Goal: Task Accomplishment & Management: Manage account settings

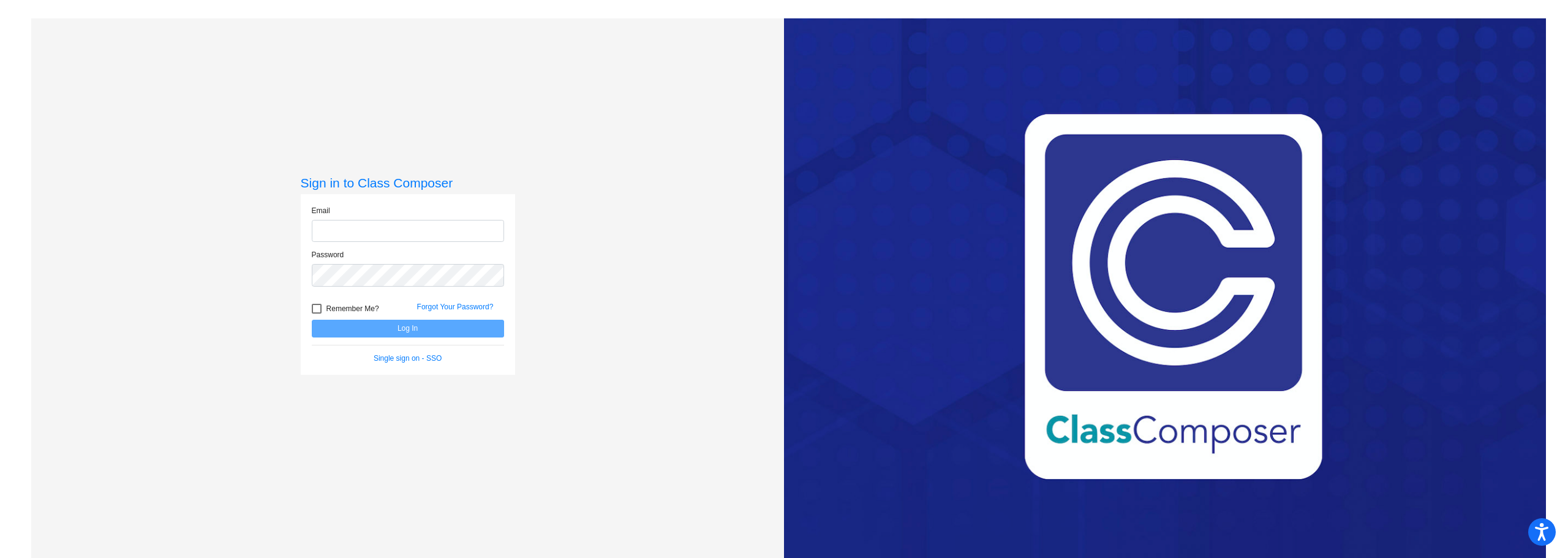
click at [369, 230] on input "email" at bounding box center [408, 231] width 192 height 22
type input "[EMAIL_ADDRESS][DOMAIN_NAME]"
click at [312, 319] on button "Log In" at bounding box center [408, 328] width 192 height 18
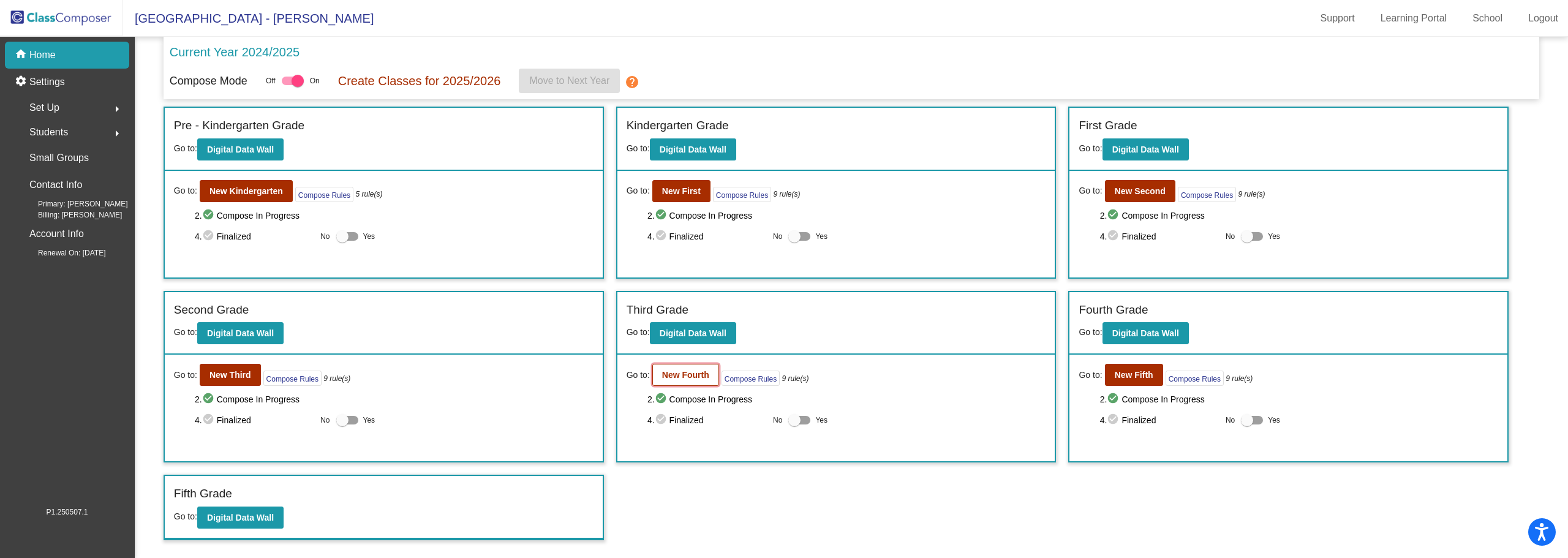
click at [687, 373] on b "New Fourth" at bounding box center [686, 375] width 47 height 10
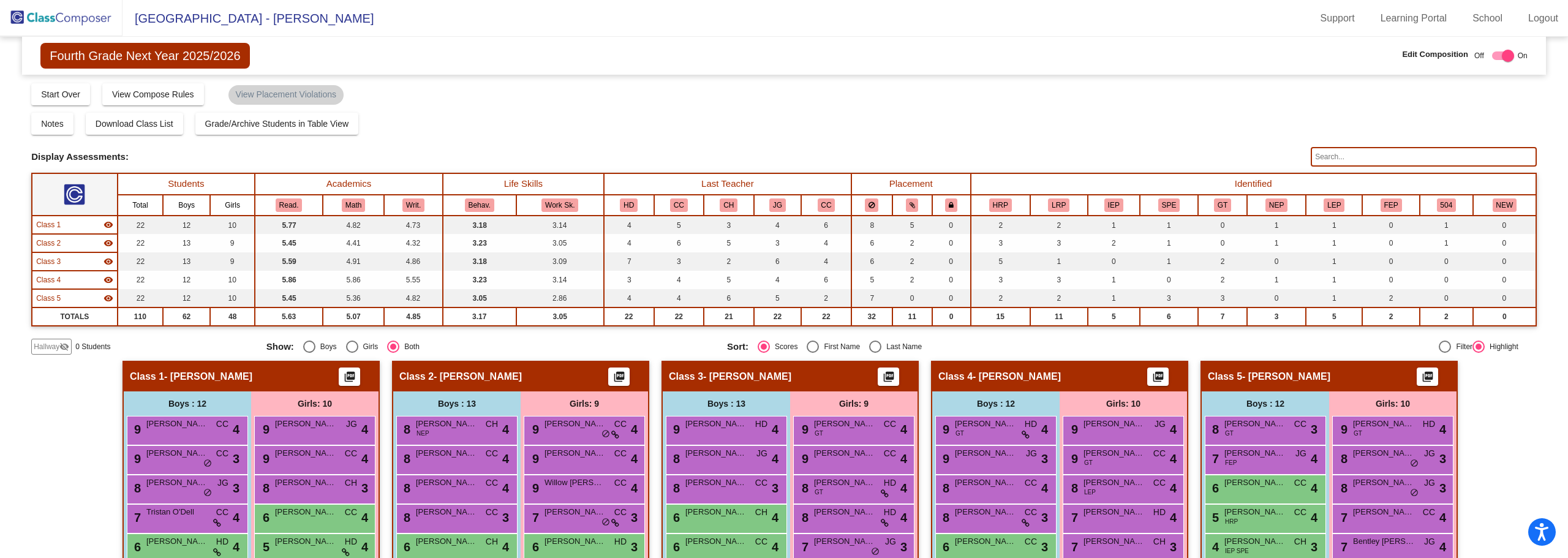
click at [1321, 156] on input "text" at bounding box center [1424, 156] width 226 height 19
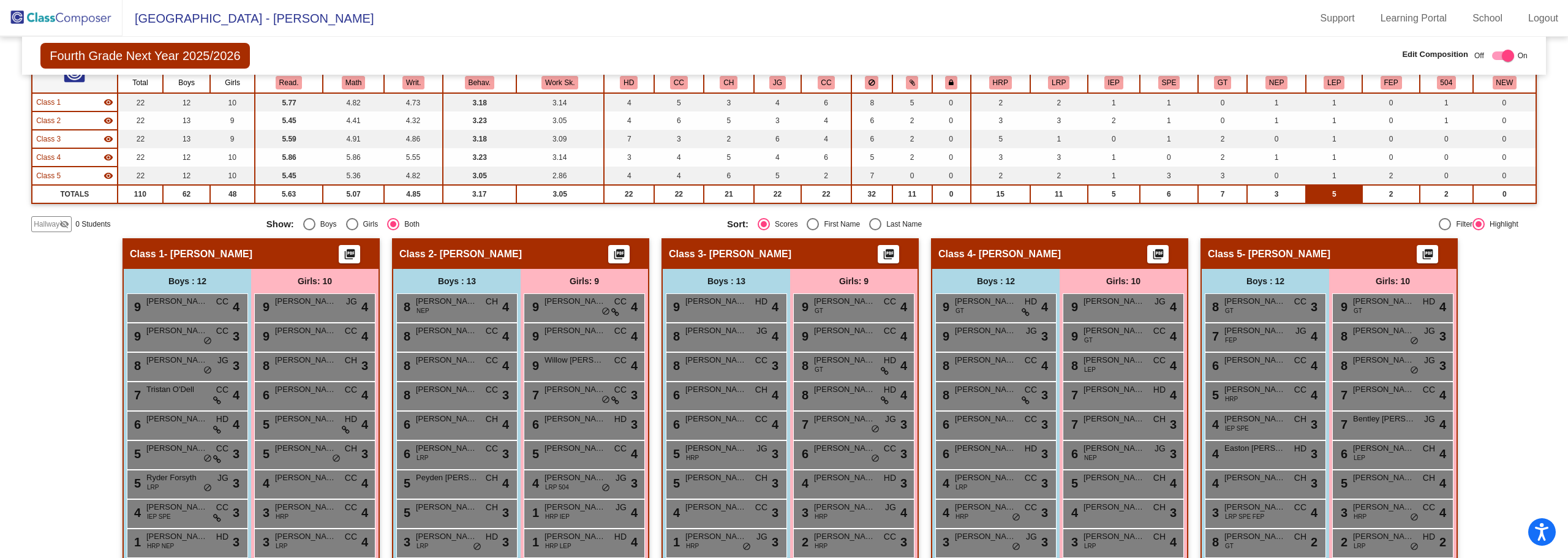
scroll to position [245, 0]
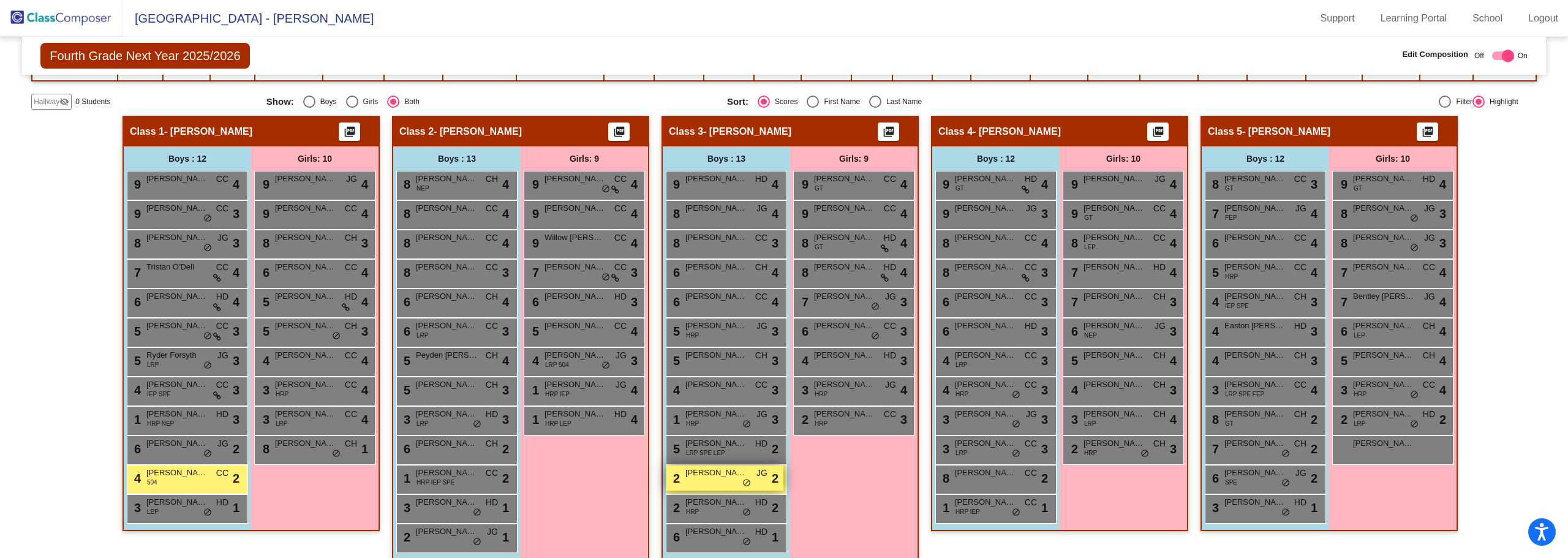
type input "[PERSON_NAME]"
click at [722, 476] on span "[PERSON_NAME]" at bounding box center [716, 473] width 61 height 12
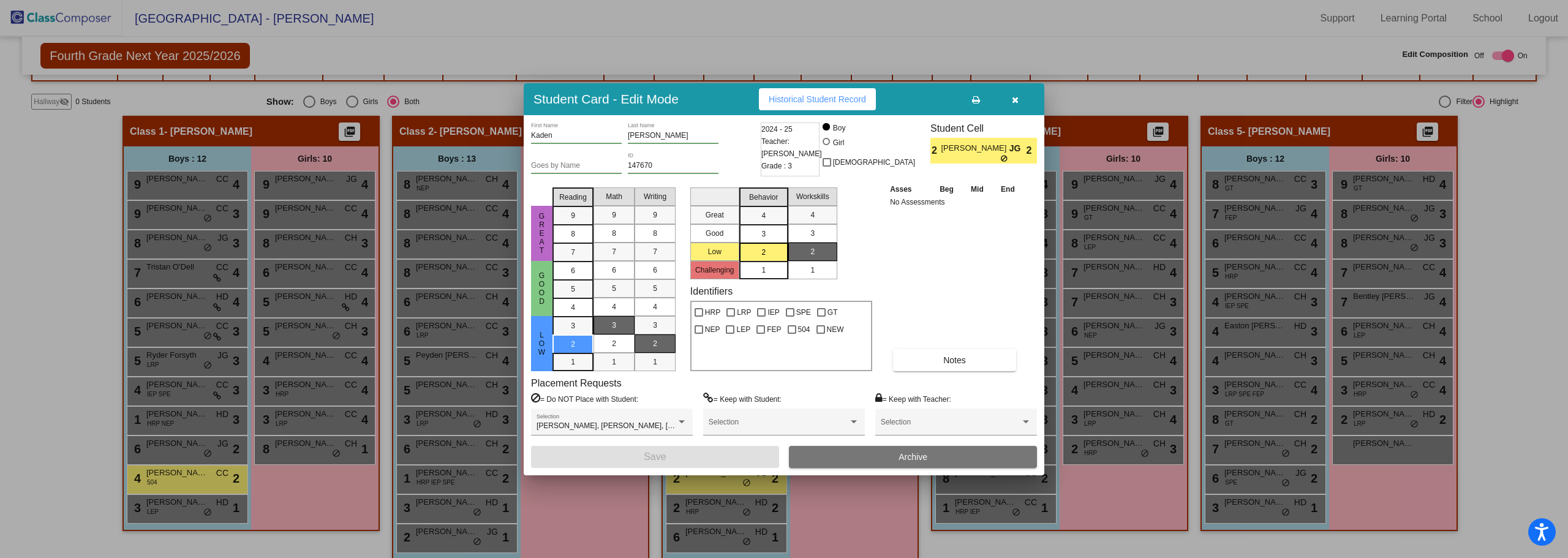
click at [934, 455] on button "Archive" at bounding box center [913, 456] width 248 height 22
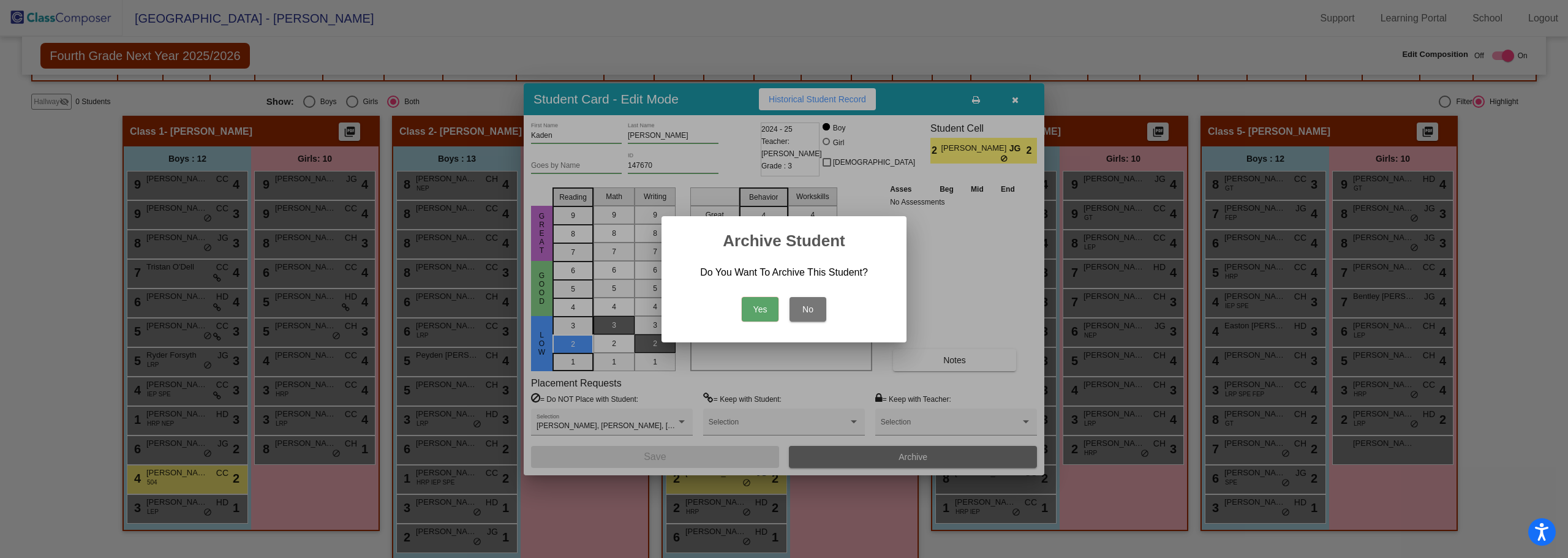
click at [752, 313] on button "Yes" at bounding box center [760, 309] width 37 height 24
